Goal: Transaction & Acquisition: Book appointment/travel/reservation

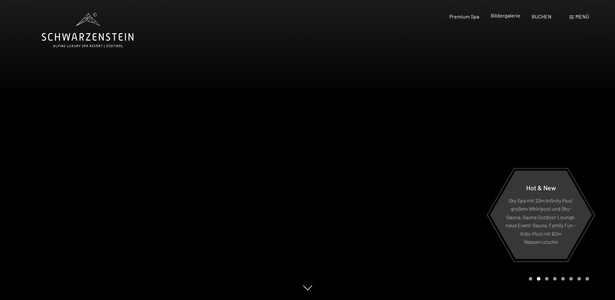
click at [504, 17] on span "Bildergalerie" at bounding box center [506, 15] width 30 height 6
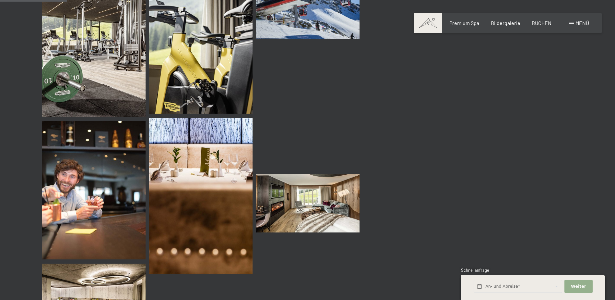
scroll to position [908, 0]
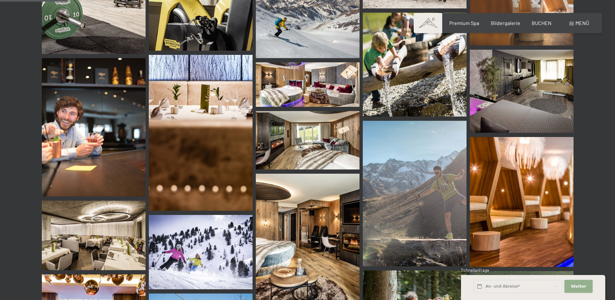
click at [581, 287] on span "Weiter" at bounding box center [578, 286] width 15 height 6
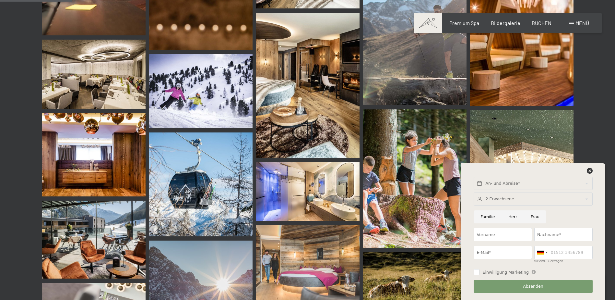
scroll to position [1070, 0]
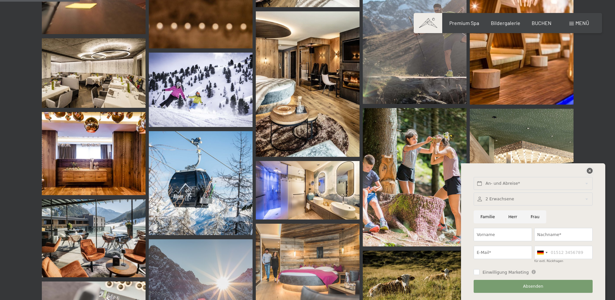
click at [590, 171] on icon at bounding box center [590, 171] width 6 height 6
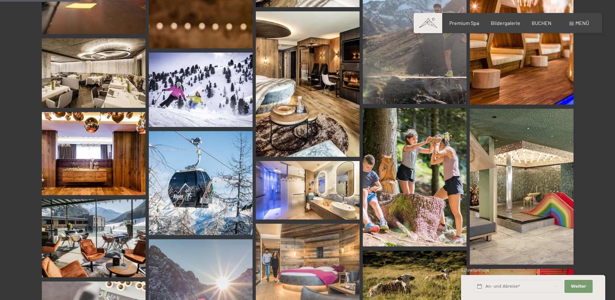
scroll to position [1102, 0]
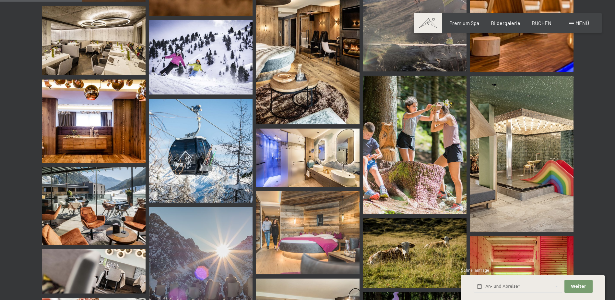
click at [531, 153] on img at bounding box center [522, 154] width 104 height 156
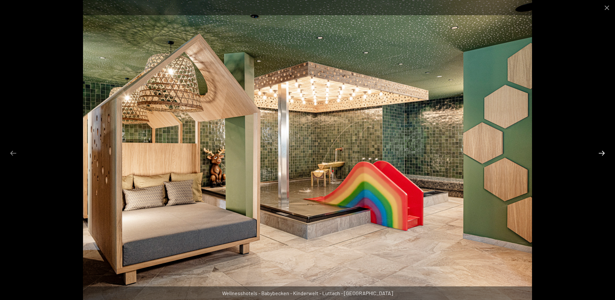
click at [604, 151] on button "Next slide" at bounding box center [602, 153] width 14 height 13
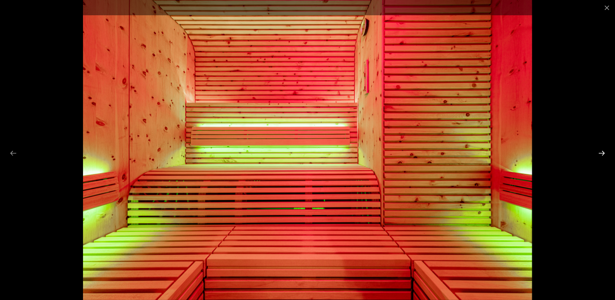
click at [604, 151] on button "Next slide" at bounding box center [602, 153] width 14 height 13
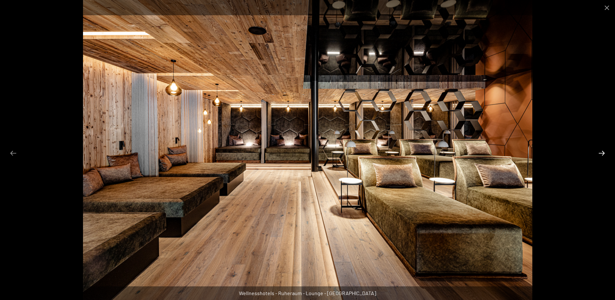
click at [604, 151] on button "Next slide" at bounding box center [602, 153] width 14 height 13
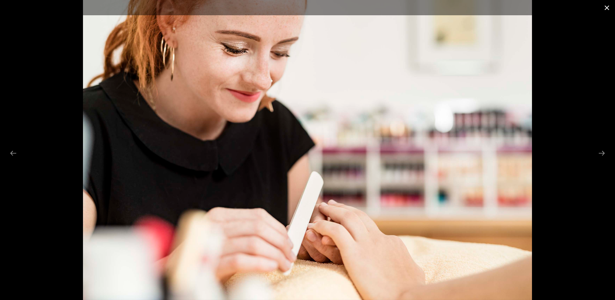
click at [604, 3] on button "Close gallery" at bounding box center [607, 7] width 16 height 15
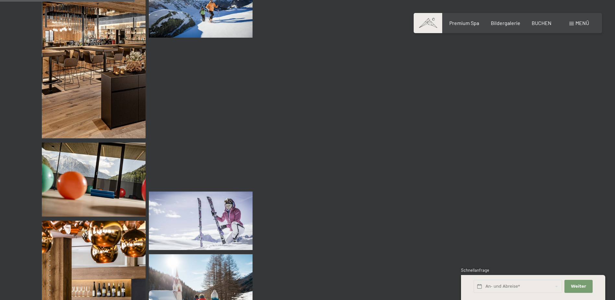
scroll to position [1718, 0]
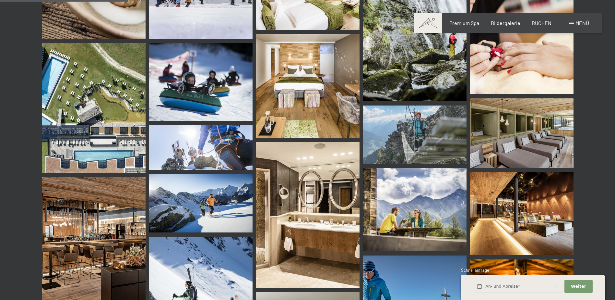
click at [93, 64] on img at bounding box center [94, 108] width 104 height 130
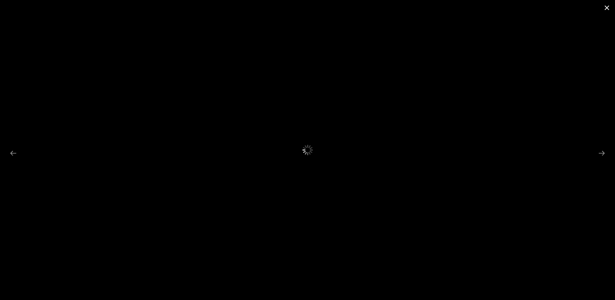
click at [607, 12] on button "Close gallery" at bounding box center [607, 7] width 16 height 15
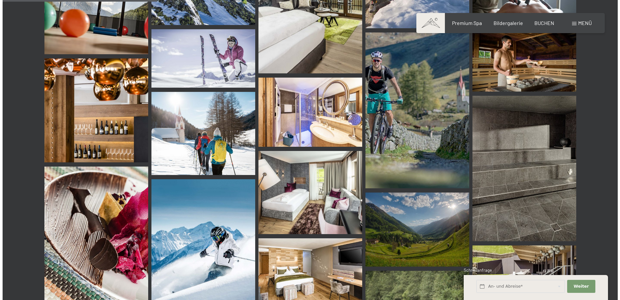
scroll to position [2270, 0]
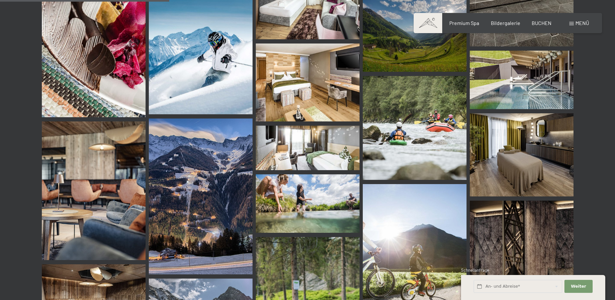
click at [583, 26] on span "Menü" at bounding box center [583, 23] width 14 height 6
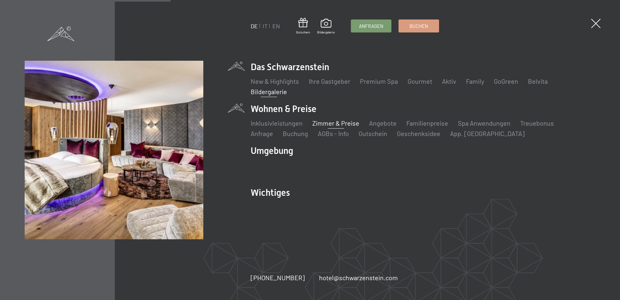
click at [344, 125] on link "Zimmer & Preise" at bounding box center [335, 123] width 47 height 8
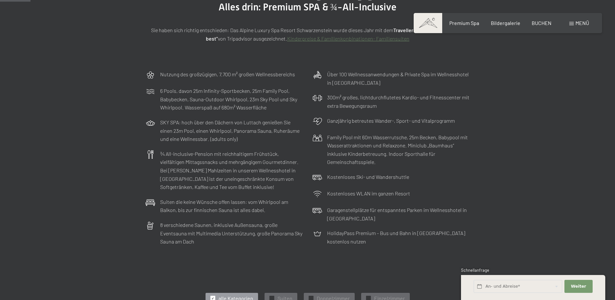
scroll to position [130, 0]
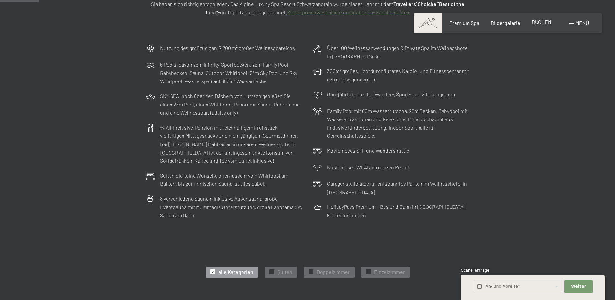
click at [540, 22] on span "BUCHEN" at bounding box center [542, 22] width 20 height 6
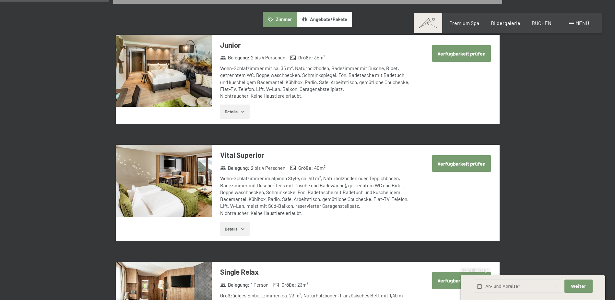
scroll to position [389, 0]
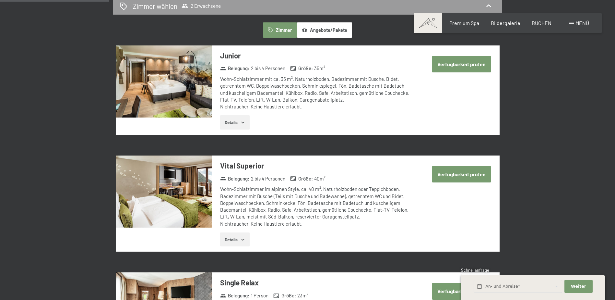
click at [232, 127] on button "Details" at bounding box center [235, 122] width 30 height 14
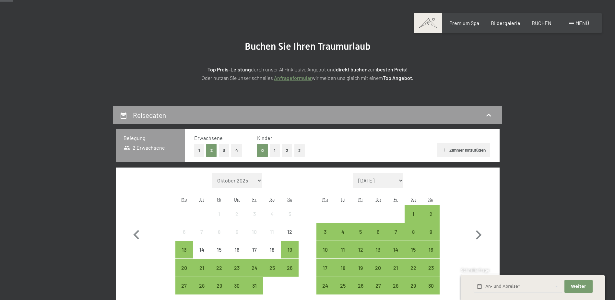
scroll to position [0, 0]
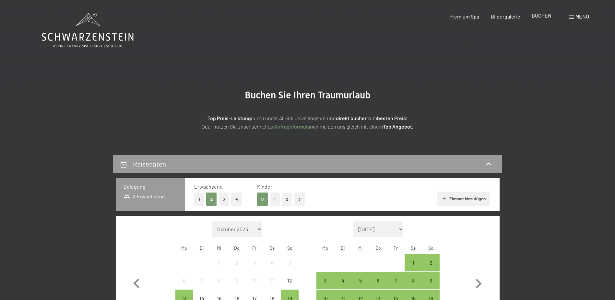
click at [532, 17] on span "BUCHEN" at bounding box center [542, 15] width 20 height 6
click at [571, 18] on span at bounding box center [571, 17] width 5 height 3
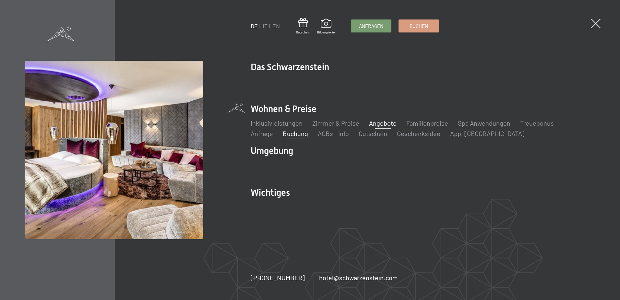
click at [376, 124] on link "Angebote" at bounding box center [383, 123] width 28 height 8
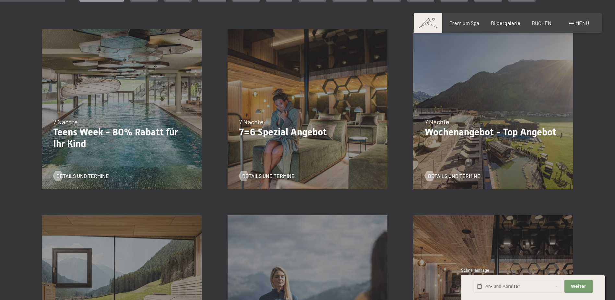
scroll to position [195, 0]
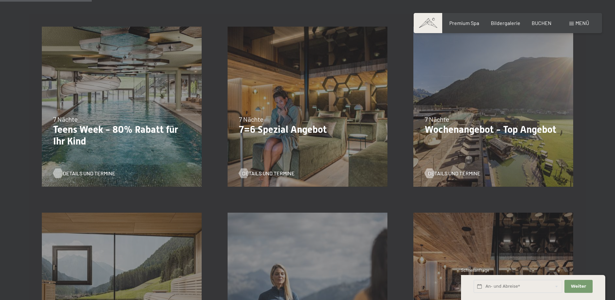
click at [73, 173] on span "Details und Termine" at bounding box center [89, 173] width 53 height 7
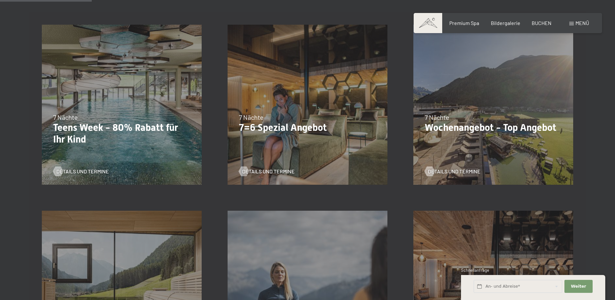
scroll to position [389, 0]
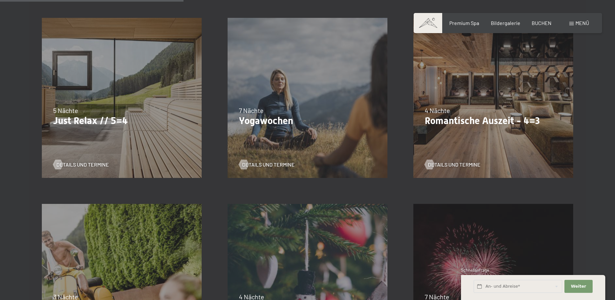
click at [105, 160] on div "Details und Termine" at bounding box center [119, 159] width 132 height 17
click at [102, 164] on span "Details und Termine" at bounding box center [89, 164] width 53 height 7
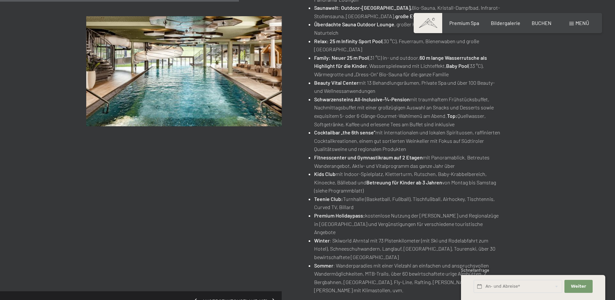
scroll to position [389, 0]
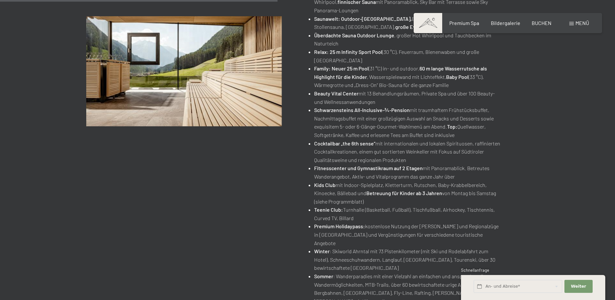
scroll to position [357, 0]
